Goal: Task Accomplishment & Management: Manage account settings

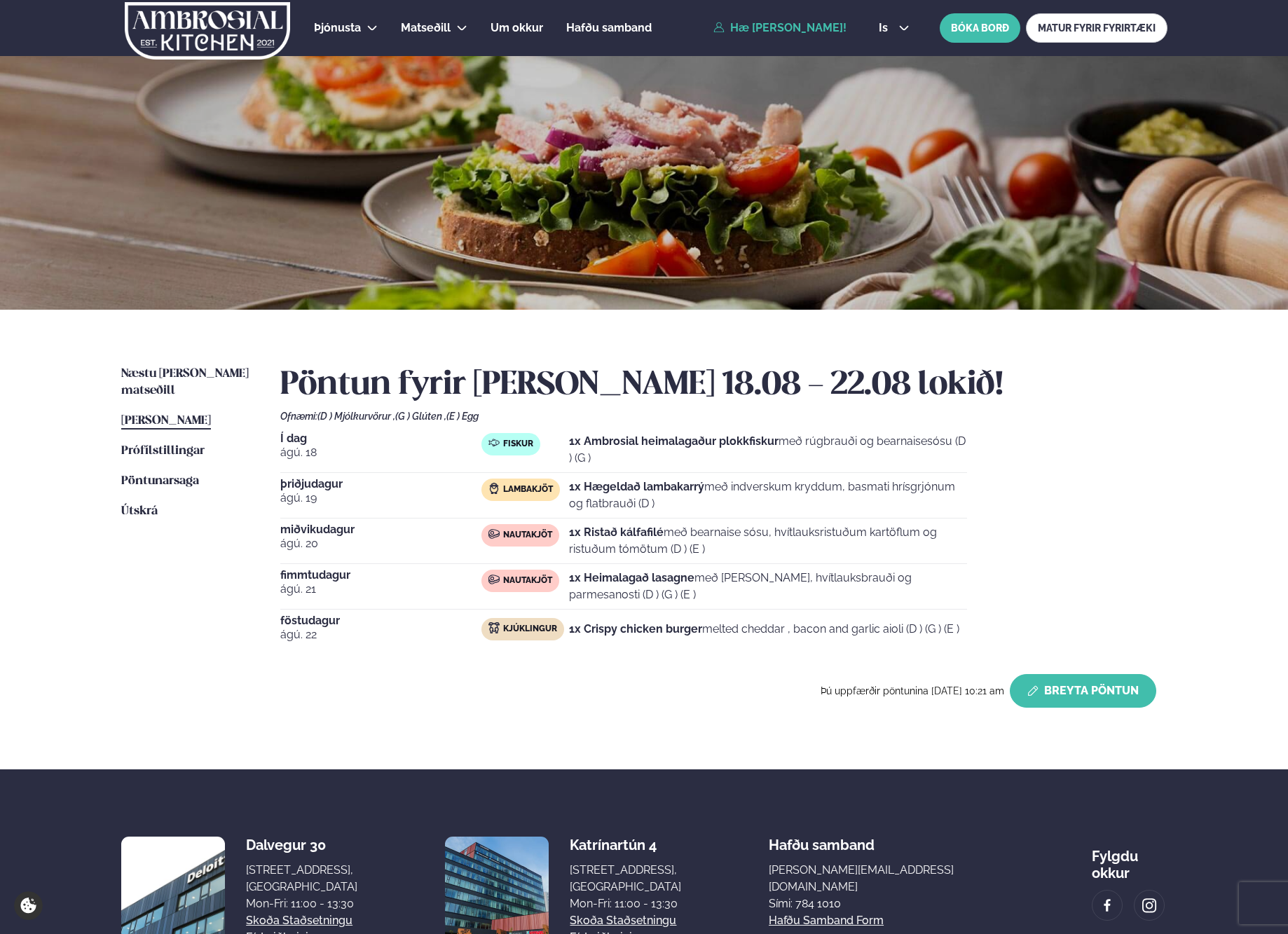
click at [1103, 691] on button "Breyta Pöntun" at bounding box center [1083, 690] width 146 height 33
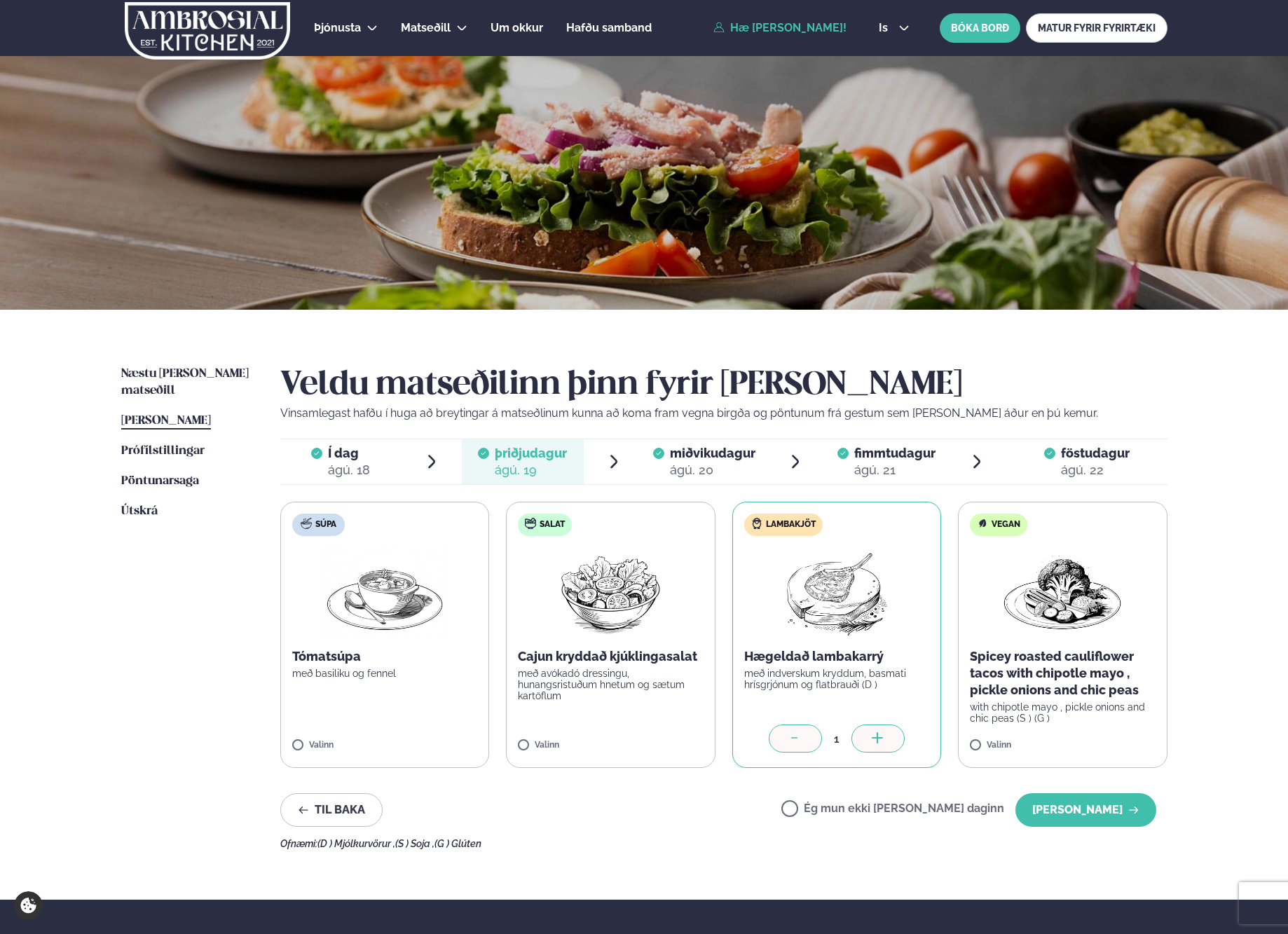
click at [697, 417] on p "Vinsamlegast hafðu í huga að breytingar á matseðlinum kunna að koma fram vegna …" at bounding box center [723, 413] width 887 height 17
click at [694, 460] on span "miðvikudagur" at bounding box center [712, 453] width 85 height 15
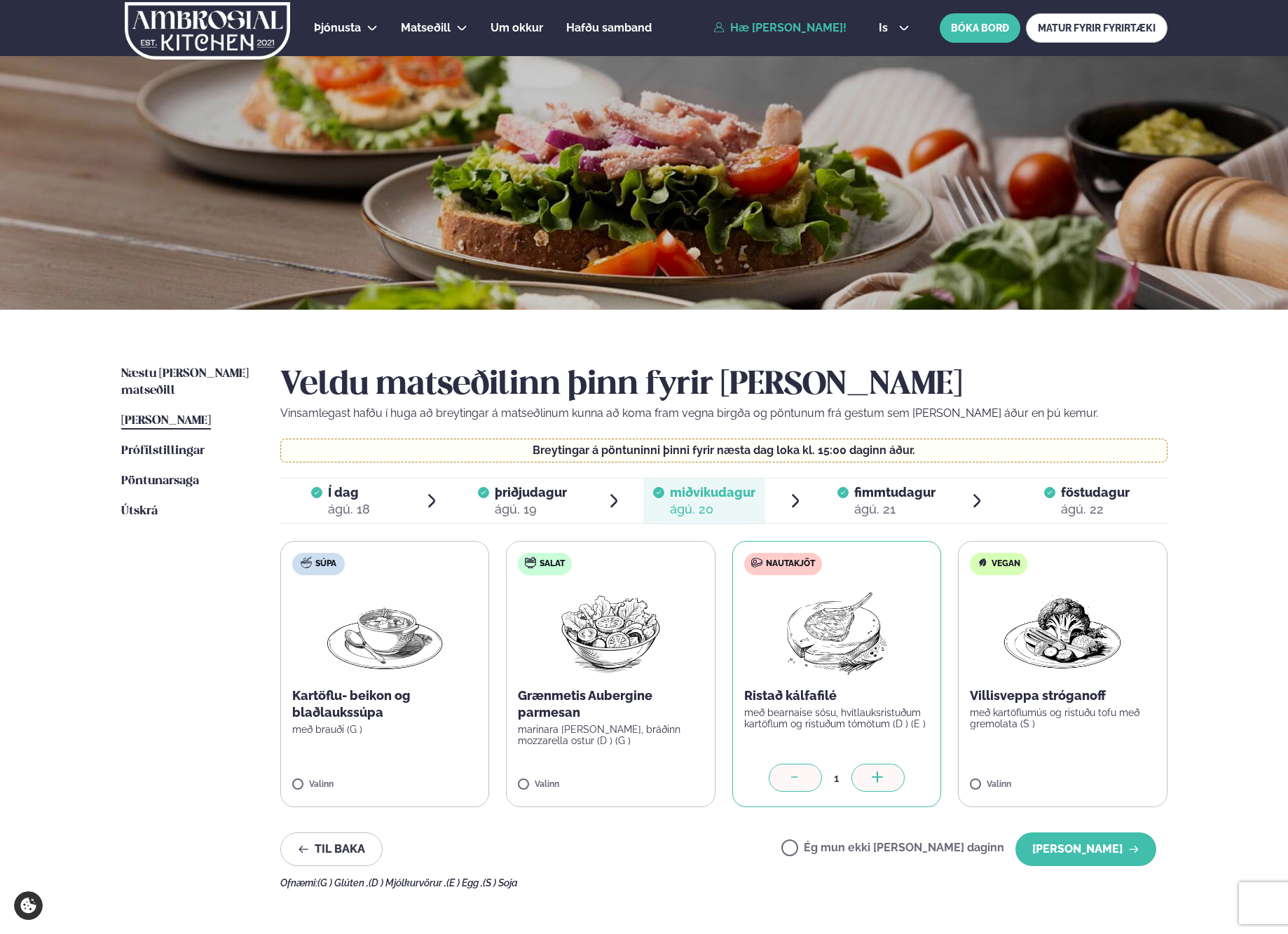
click at [892, 839] on div "Ég mun ekki [PERSON_NAME] daginn [PERSON_NAME]" at bounding box center [968, 849] width 375 height 33
click at [885, 845] on label "Ég mun ekki [PERSON_NAME] daginn" at bounding box center [893, 849] width 223 height 15
click at [1054, 860] on button "[PERSON_NAME]" at bounding box center [1085, 849] width 141 height 33
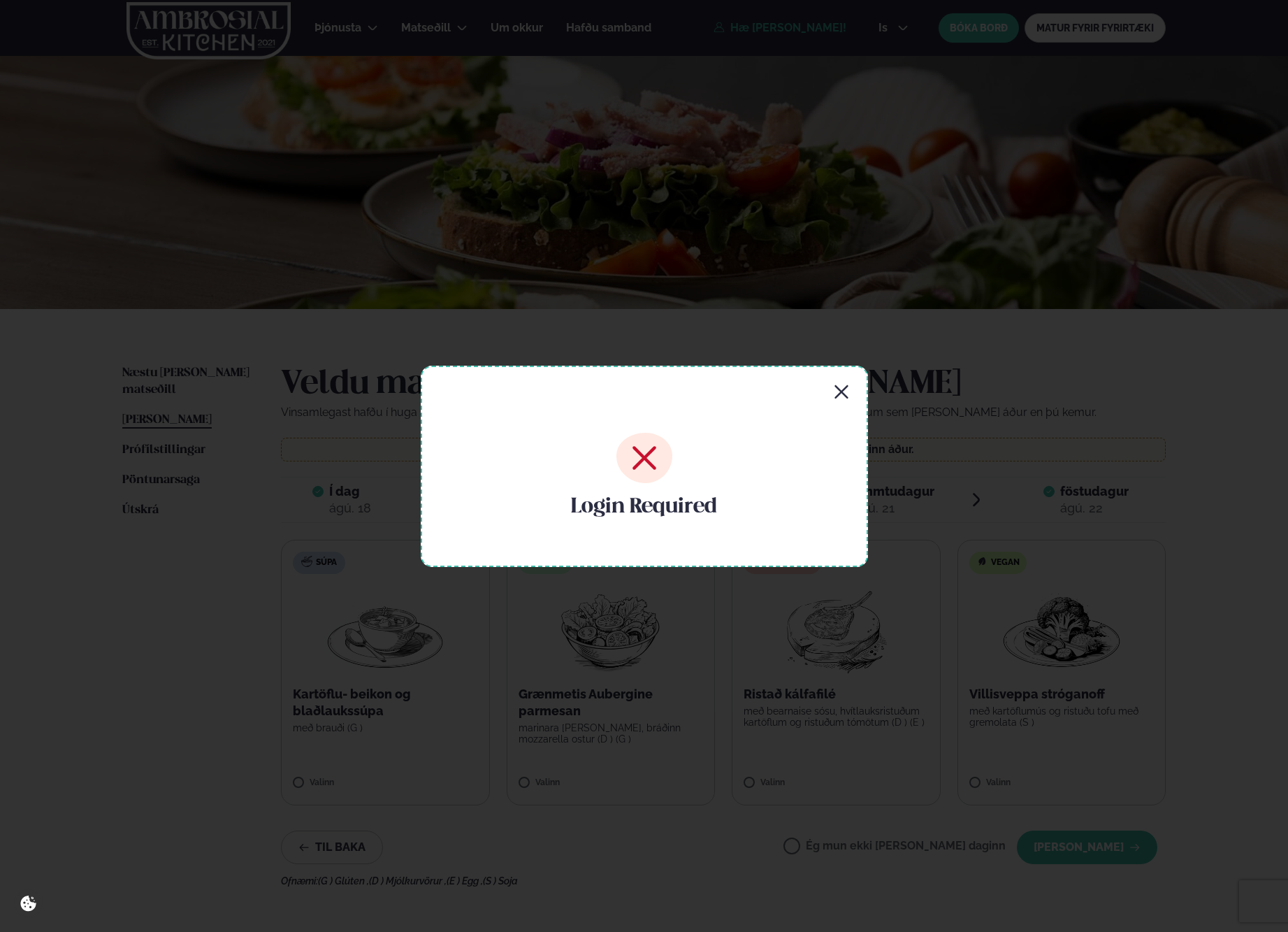
click at [839, 382] on div "Login Required" at bounding box center [644, 466] width 447 height 201
click at [823, 385] on div "Login Required" at bounding box center [644, 466] width 447 height 201
click at [829, 400] on div "Login Required" at bounding box center [644, 466] width 447 height 201
click at [836, 392] on icon "button" at bounding box center [841, 392] width 17 height 17
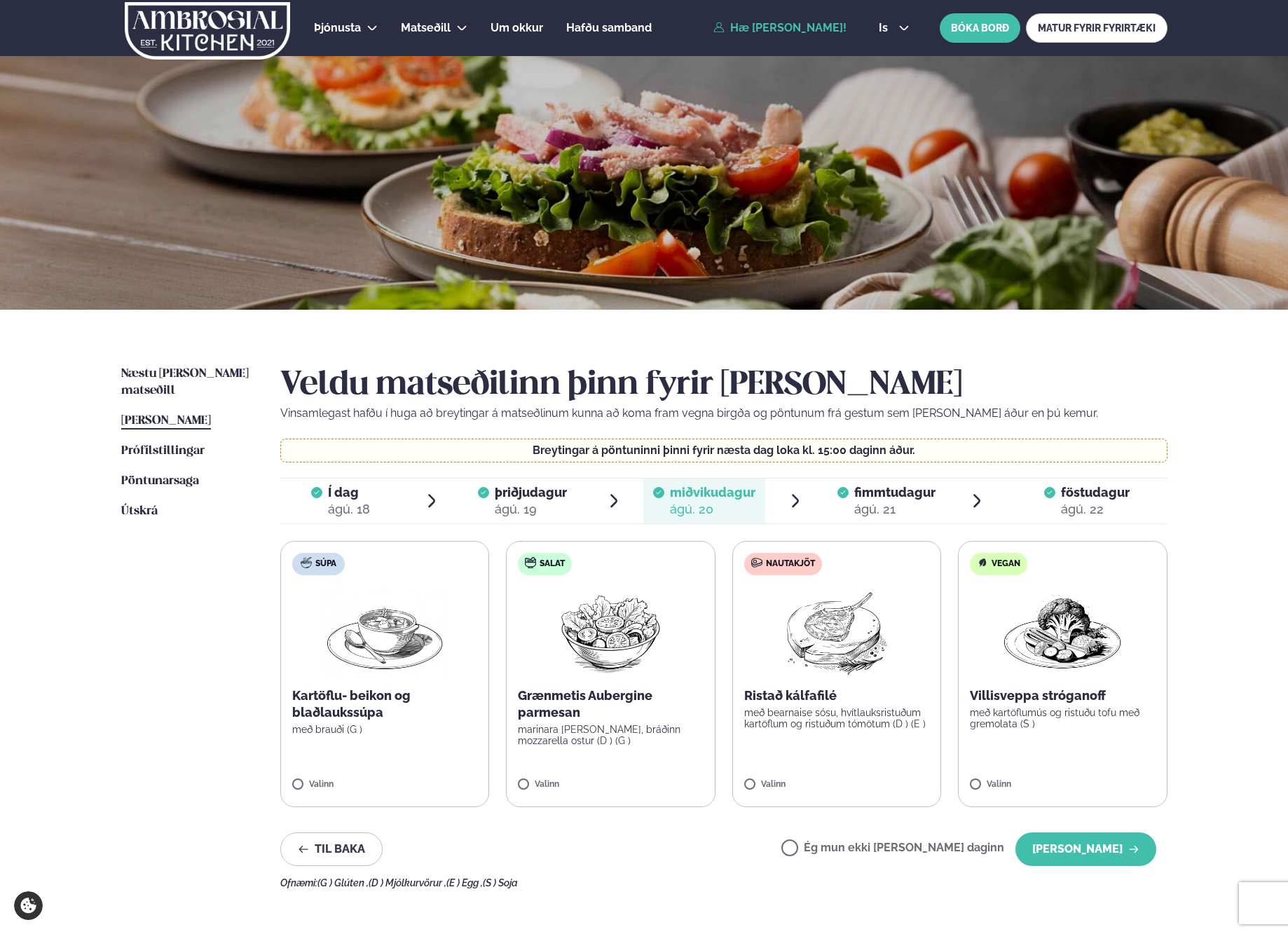
click at [826, 28] on link "Hæ [PERSON_NAME]!" at bounding box center [780, 28] width 133 height 12
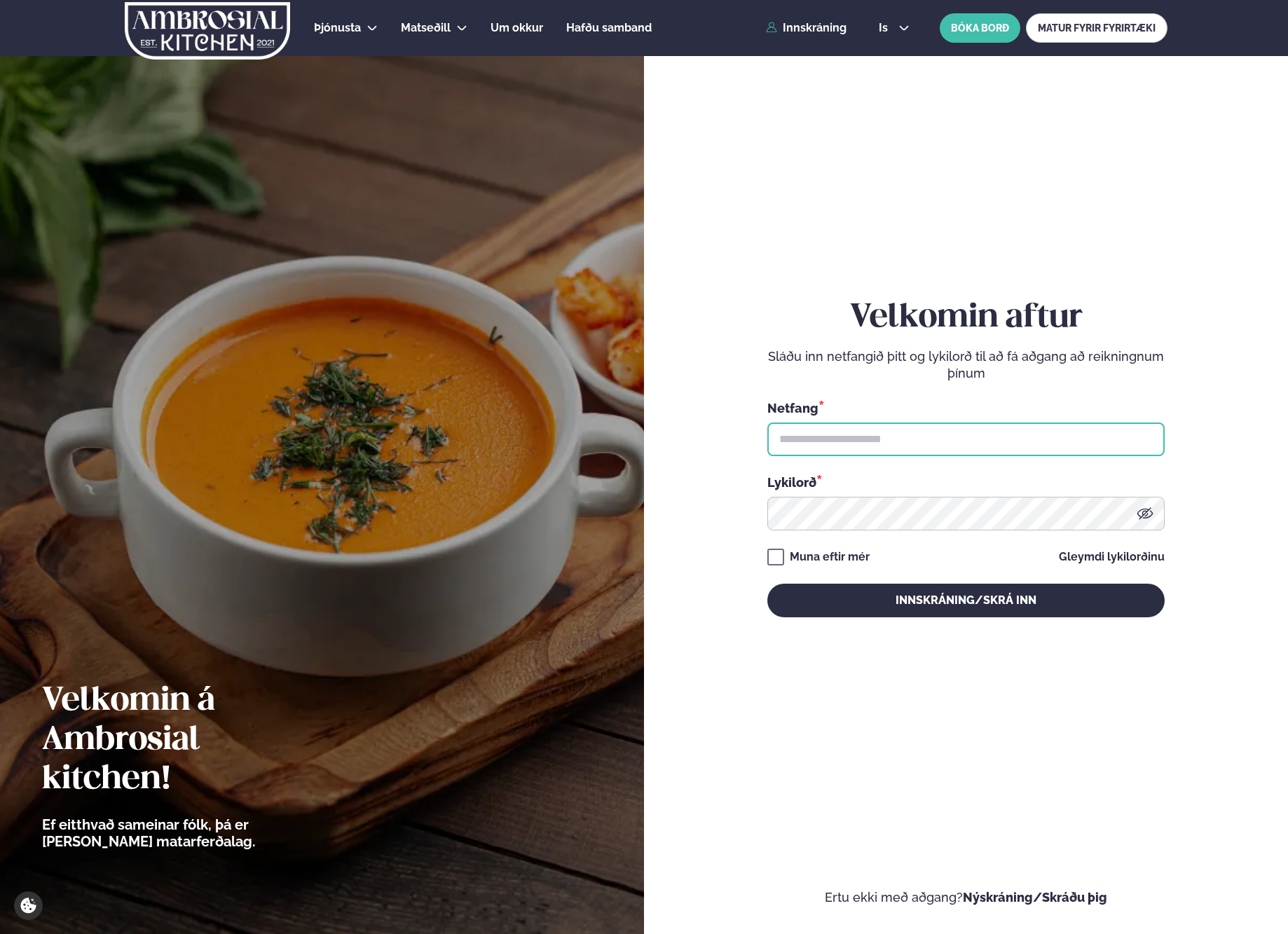
click at [880, 431] on input "text" at bounding box center [966, 439] width 397 height 33
type input "**********"
click at [767, 583] on button "Innskráning/Skrá inn" at bounding box center [966, 600] width 397 height 33
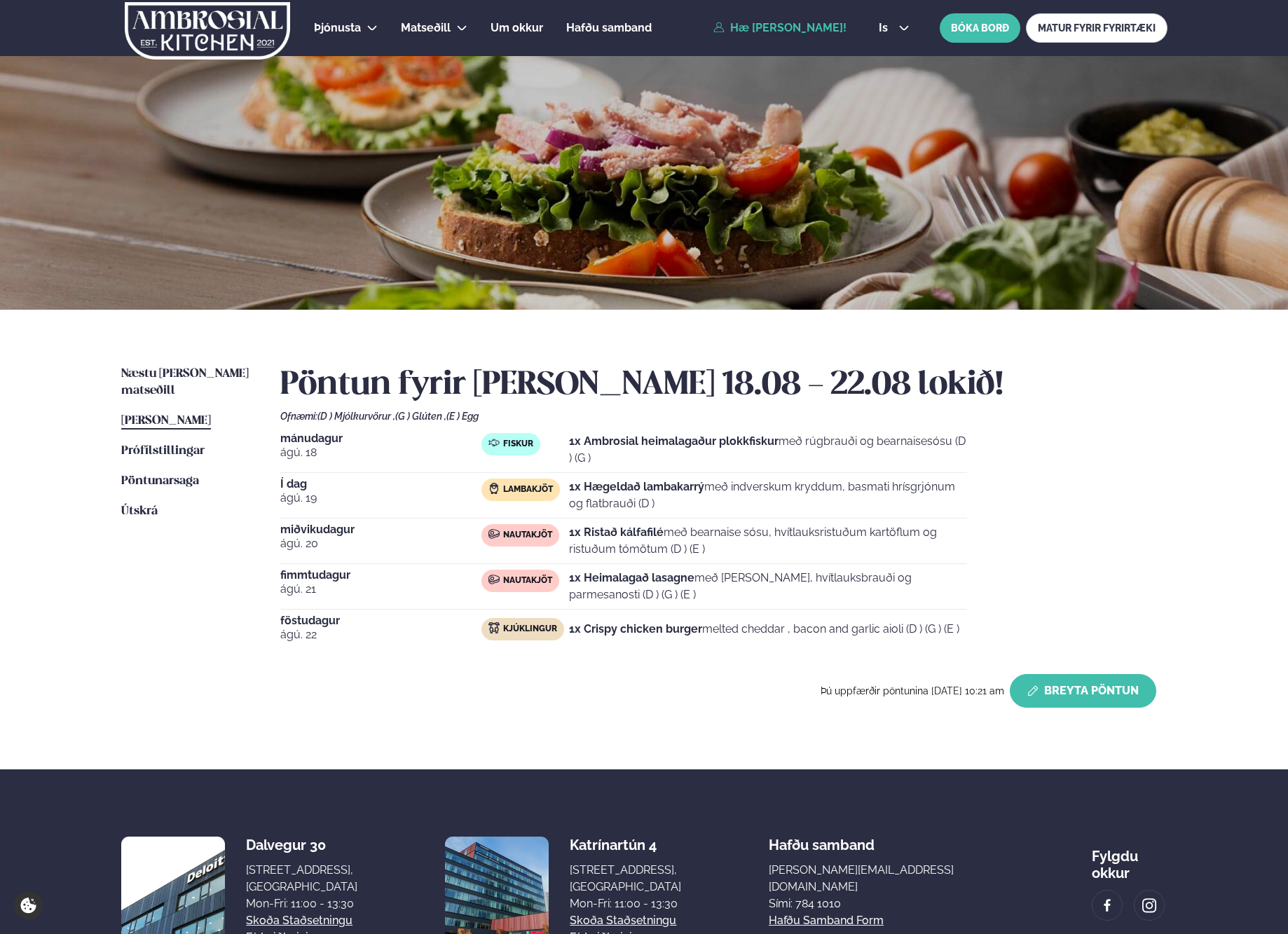
click at [1107, 692] on button "Breyta Pöntun" at bounding box center [1083, 690] width 146 height 33
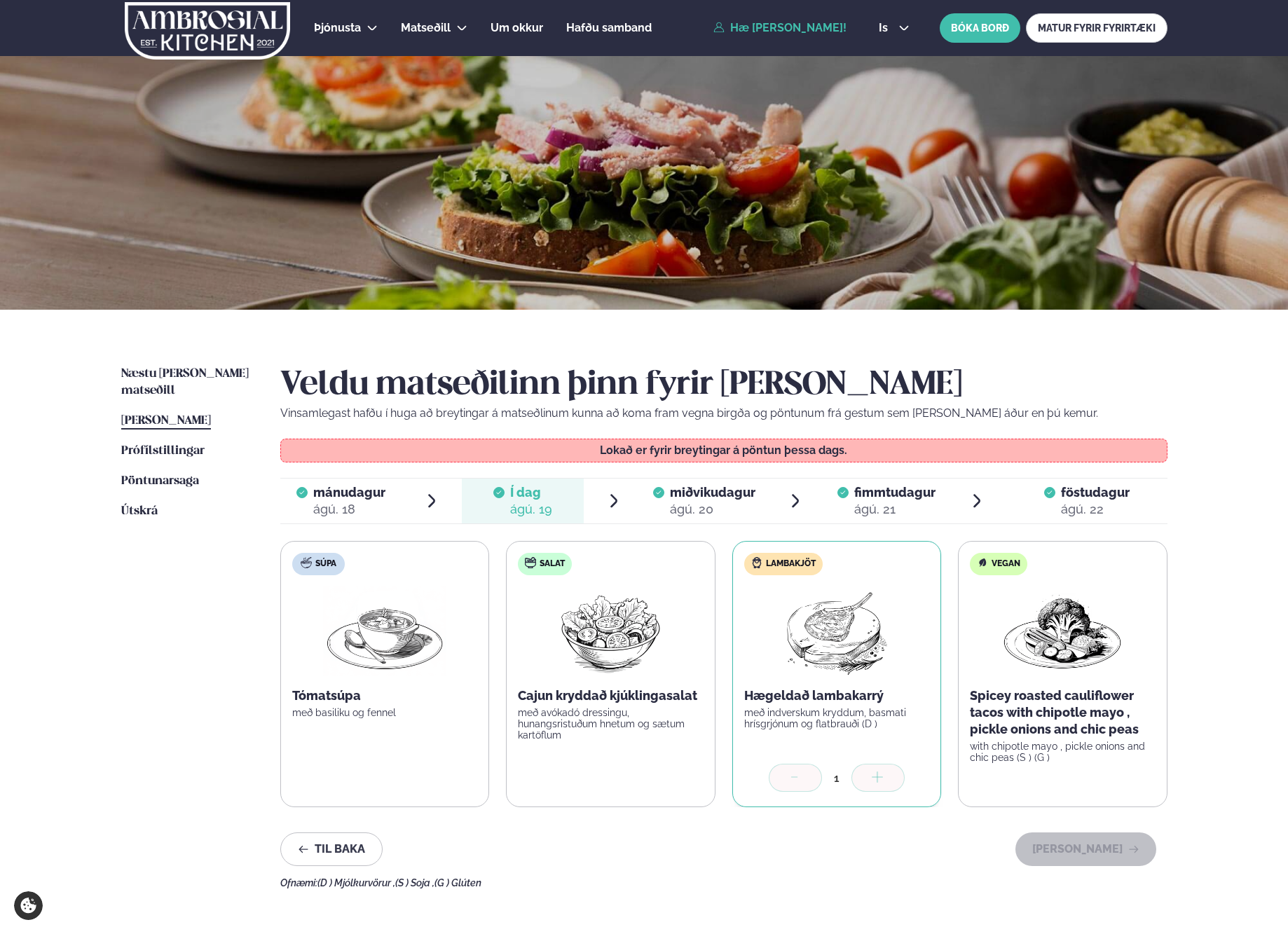
click at [744, 507] on div "ágú. 20" at bounding box center [712, 509] width 85 height 17
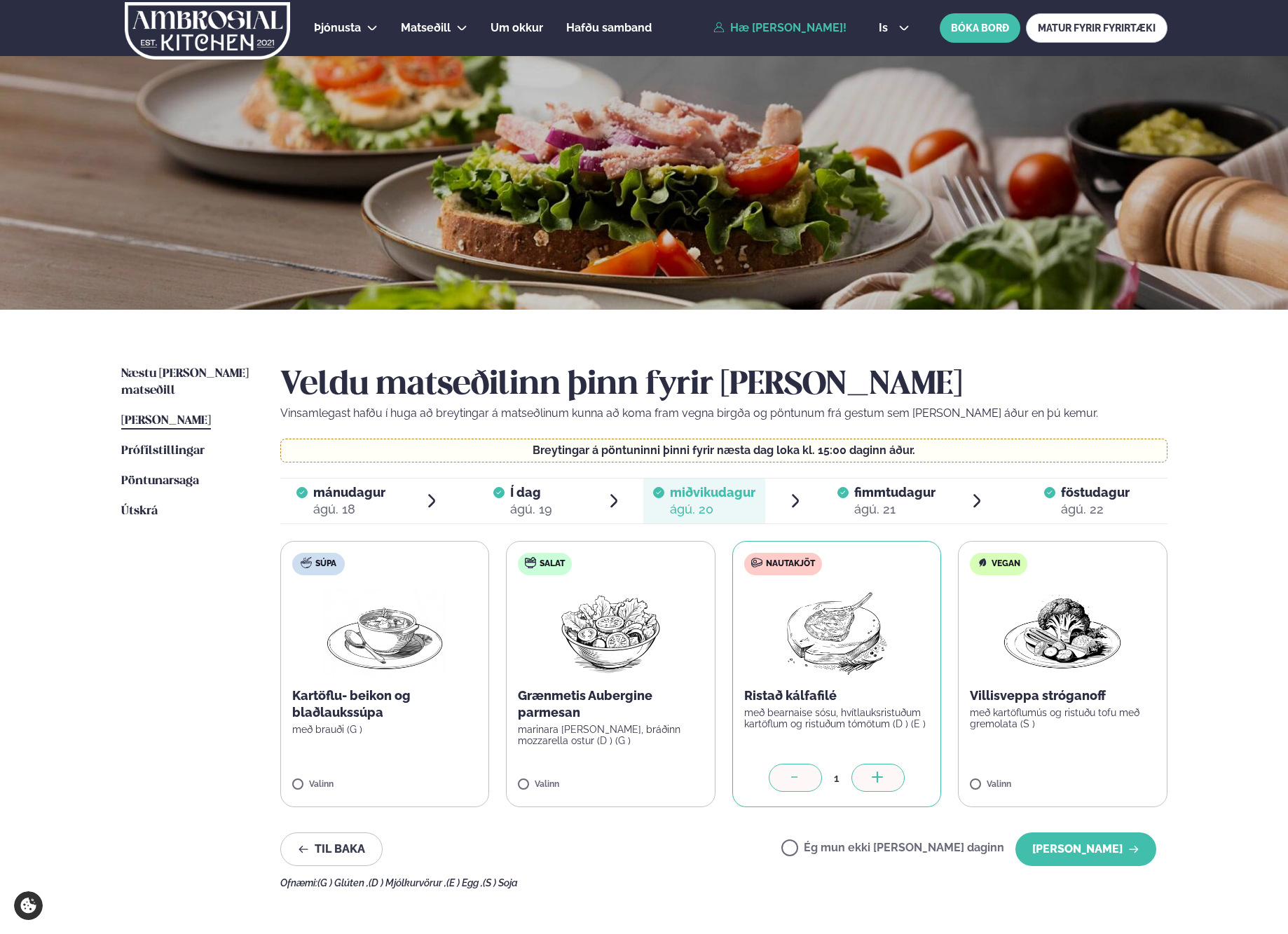
click at [903, 850] on label "Ég mun ekki [PERSON_NAME] daginn" at bounding box center [893, 849] width 223 height 15
click at [1097, 836] on button "[PERSON_NAME]" at bounding box center [1085, 849] width 141 height 33
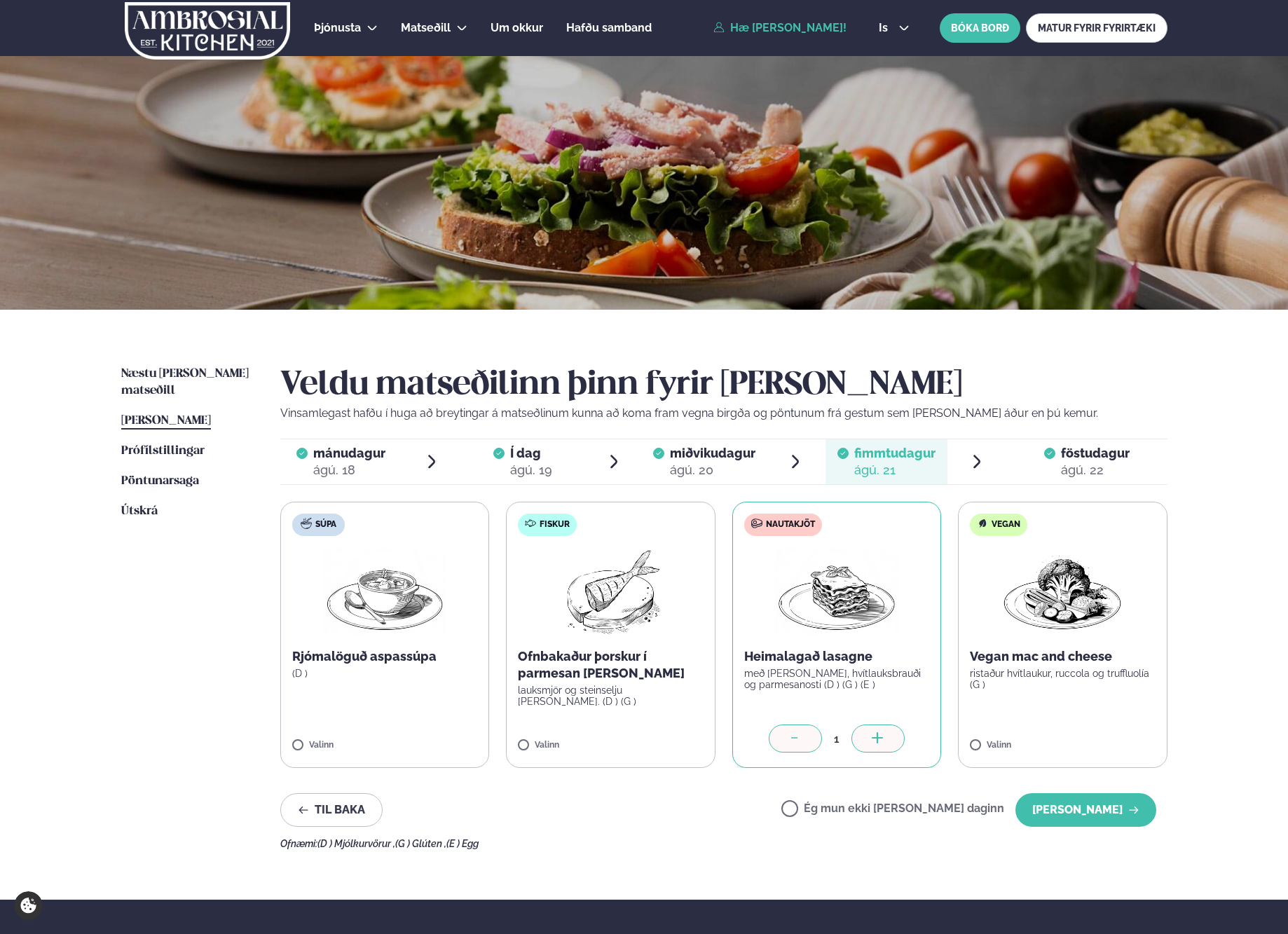
click at [931, 814] on label "Ég mun ekki [PERSON_NAME] daginn" at bounding box center [893, 810] width 223 height 15
click at [1072, 810] on button "[PERSON_NAME]" at bounding box center [1085, 810] width 141 height 33
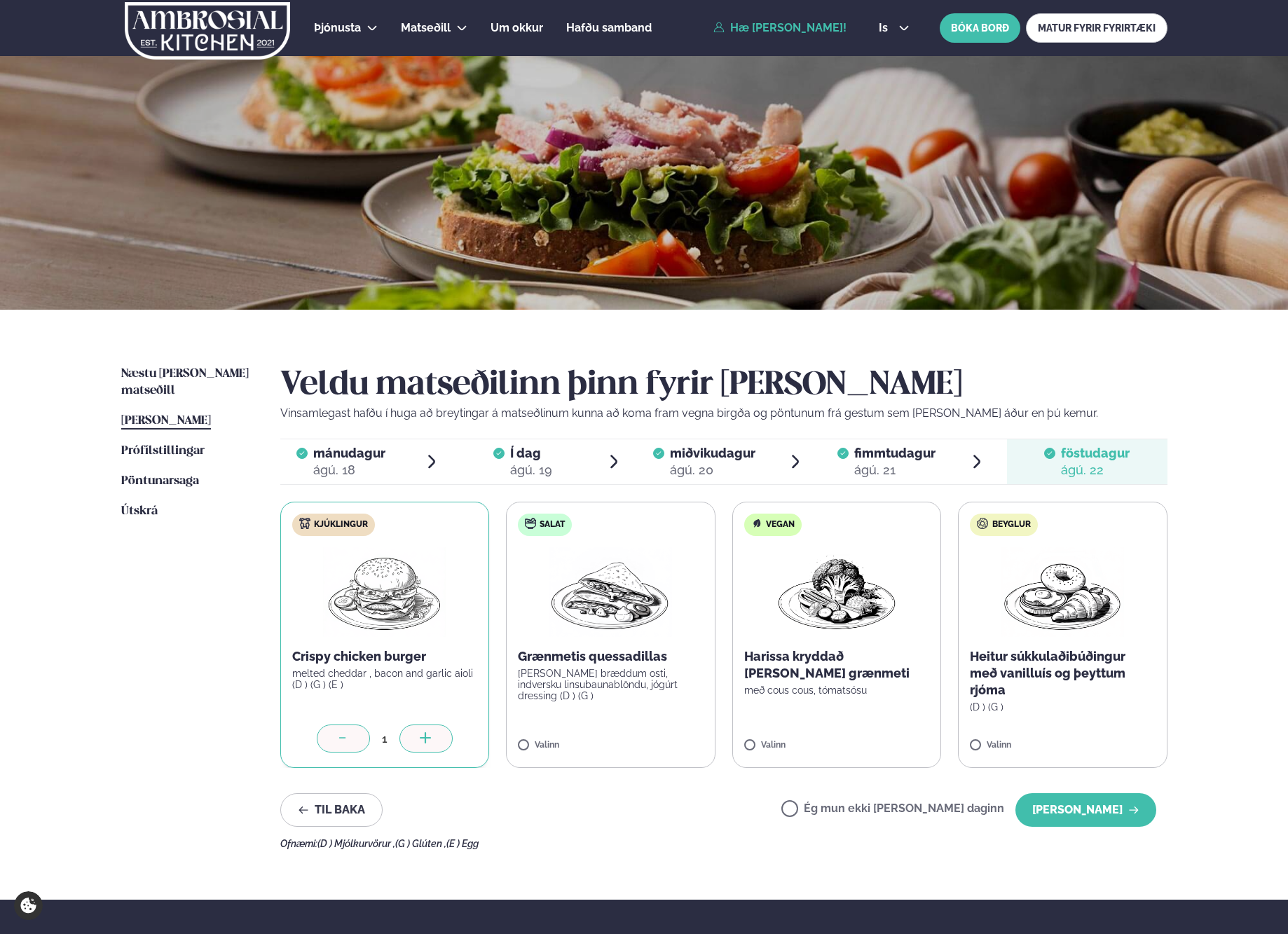
click at [872, 834] on div "Veldu matseðilinn þinn fyrir [PERSON_NAME] Vinsamlegast hafðu í huga að breytin…" at bounding box center [723, 607] width 887 height 483
click at [893, 790] on div "Veldu matseðilinn þinn fyrir [PERSON_NAME] Vinsamlegast hafðu í huga að breytin…" at bounding box center [723, 607] width 887 height 483
click at [905, 798] on div "Ég mun ekki [PERSON_NAME] daginn [PERSON_NAME]" at bounding box center [968, 810] width 375 height 33
click at [906, 805] on label "Ég mun ekki [PERSON_NAME] daginn" at bounding box center [893, 810] width 223 height 15
click at [1048, 809] on button "[PERSON_NAME]" at bounding box center [1085, 810] width 141 height 33
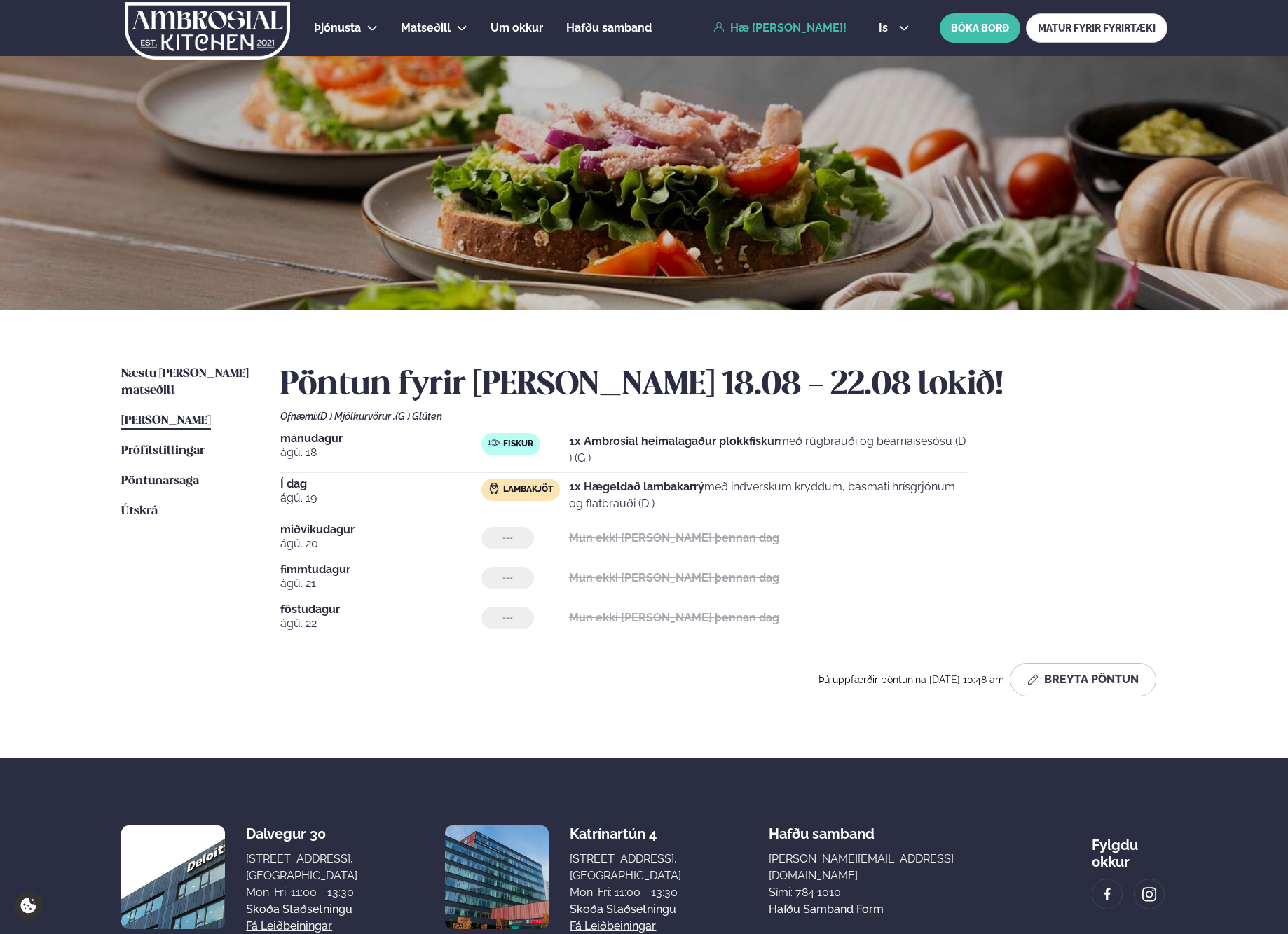
click at [652, 484] on strong "1x Hægeldað lambakarrý" at bounding box center [636, 487] width 135 height 13
click at [458, 697] on div "Pöntun fyrir [PERSON_NAME] 18.08 - 22.08 lokið! Ofnæmi: (D ) Mjólkurvörur , (G …" at bounding box center [723, 536] width 887 height 342
